Goal: Transaction & Acquisition: Purchase product/service

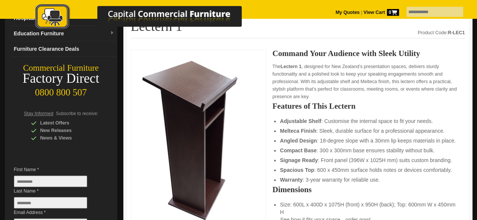
scroll to position [94, 0]
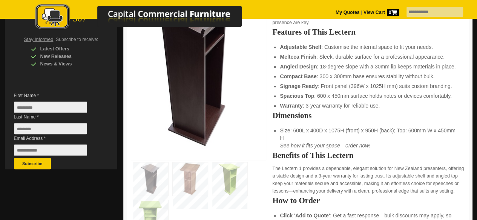
scroll to position [163, 0]
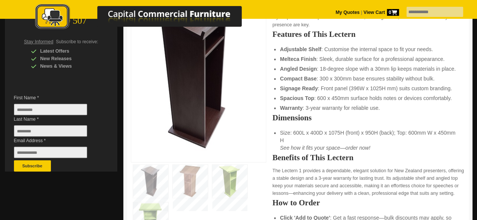
click at [203, 96] on img at bounding box center [191, 69] width 113 height 174
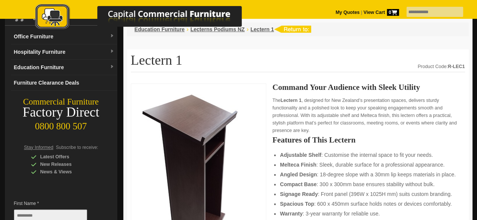
scroll to position [57, 0]
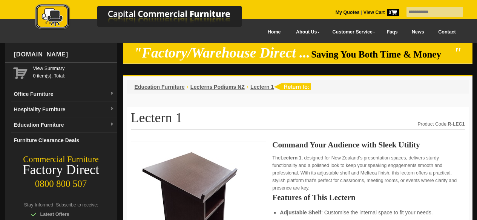
scroll to position [103, 0]
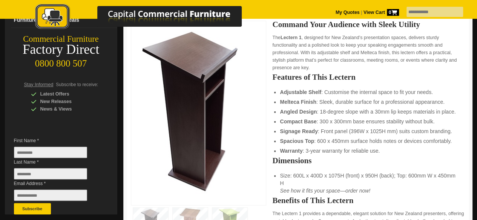
scroll to position [120, 0]
